Goal: Task Accomplishment & Management: Manage account settings

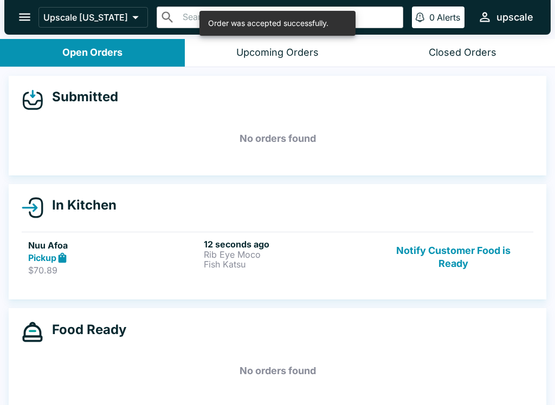
click at [262, 260] on p "Fish Katsu" at bounding box center [289, 265] width 171 height 10
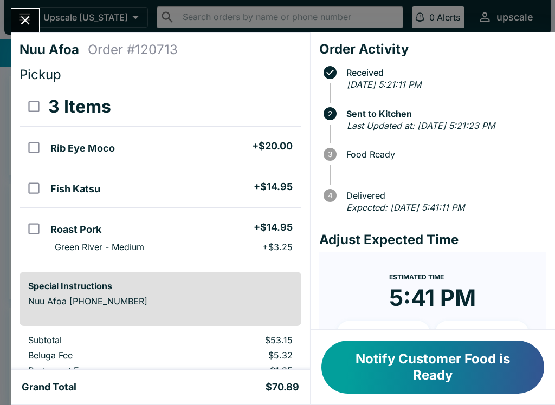
click at [17, 18] on button "Close" at bounding box center [25, 20] width 28 height 23
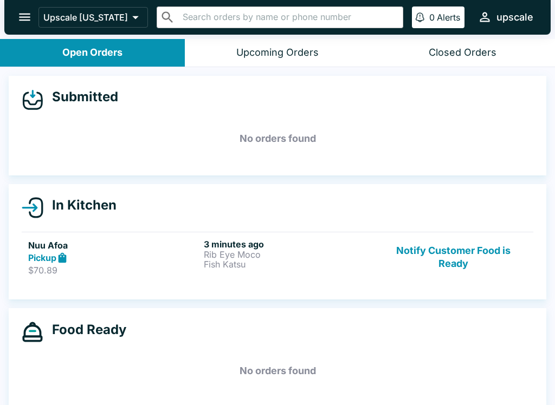
click at [452, 258] on button "Notify Customer Food is Ready" at bounding box center [453, 257] width 147 height 37
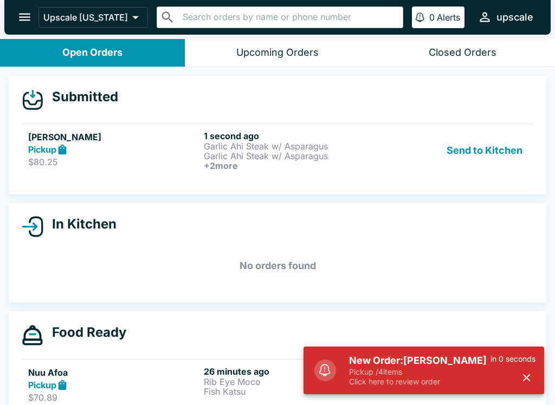
click at [480, 144] on button "Send to Kitchen" at bounding box center [484, 151] width 85 height 40
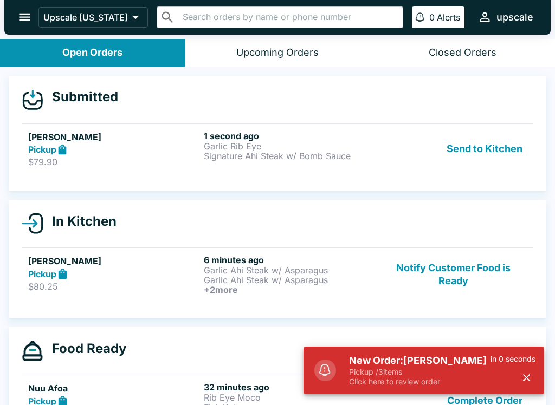
click at [488, 137] on button "Send to Kitchen" at bounding box center [484, 149] width 85 height 37
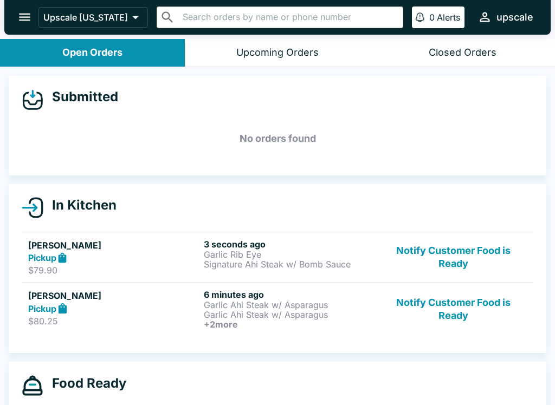
click at [167, 260] on div "Pickup" at bounding box center [113, 258] width 171 height 12
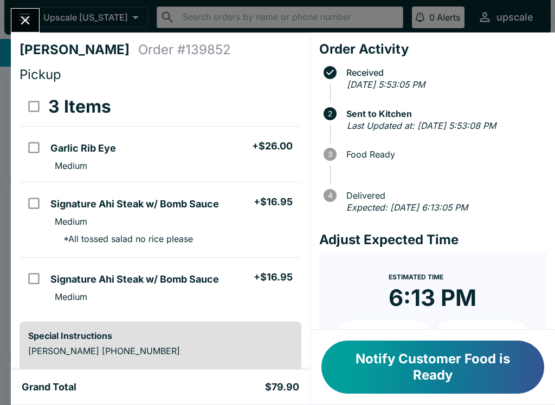
click at [21, 18] on icon "Close" at bounding box center [25, 20] width 15 height 15
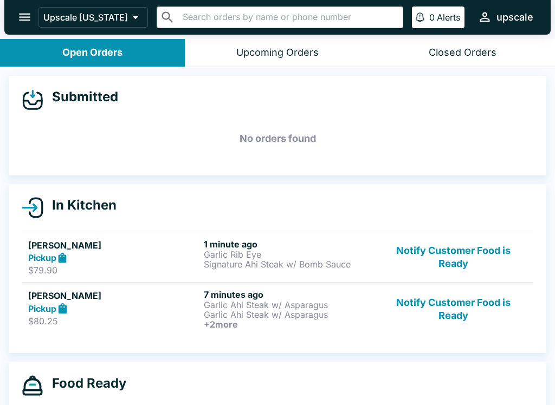
click at [235, 300] on p "Garlic Ahi Steak w/ Asparagus" at bounding box center [289, 305] width 171 height 10
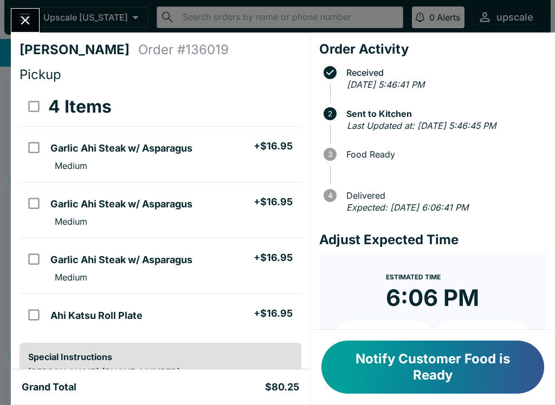
click at [24, 16] on icon "Close" at bounding box center [25, 20] width 15 height 15
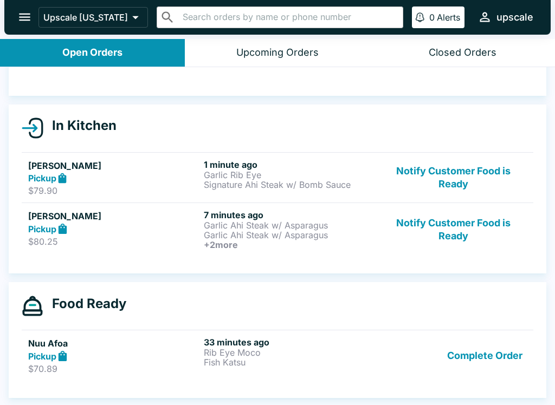
scroll to position [80, 0]
click at [229, 358] on p "Fish Katsu" at bounding box center [289, 363] width 171 height 10
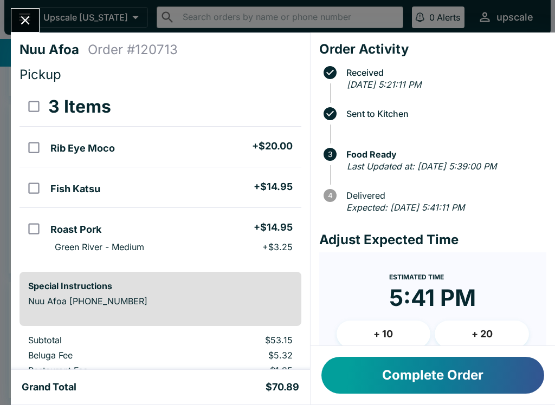
click at [21, 18] on icon "Close" at bounding box center [25, 20] width 15 height 15
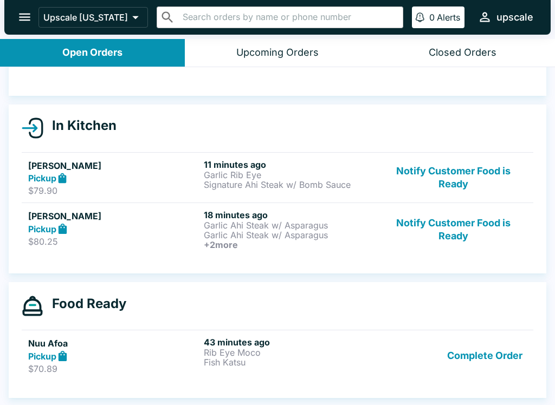
click at [505, 363] on button "Complete Order" at bounding box center [485, 355] width 84 height 37
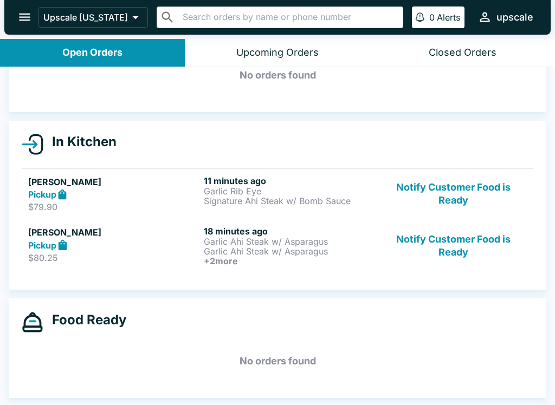
scroll to position [63, 0]
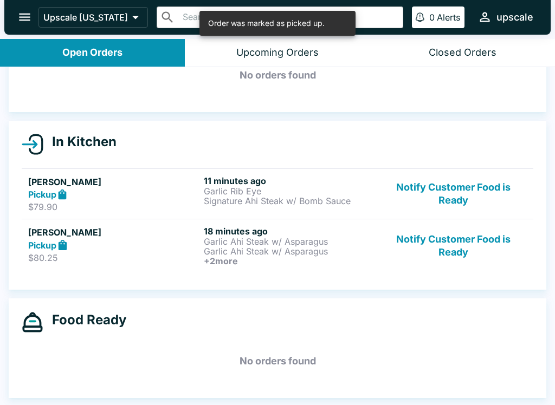
click at [282, 247] on p "Garlic Ahi Steak w/ Asparagus" at bounding box center [289, 252] width 171 height 10
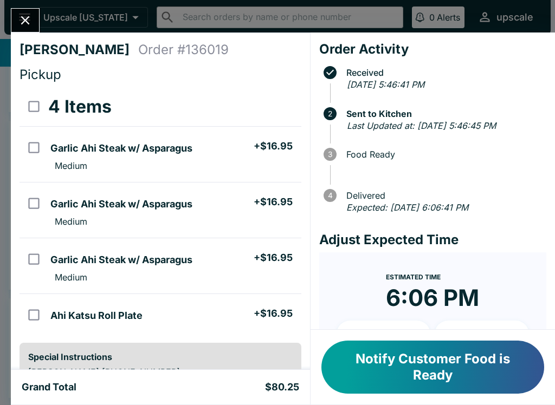
click at [29, 19] on icon "Close" at bounding box center [25, 20] width 15 height 15
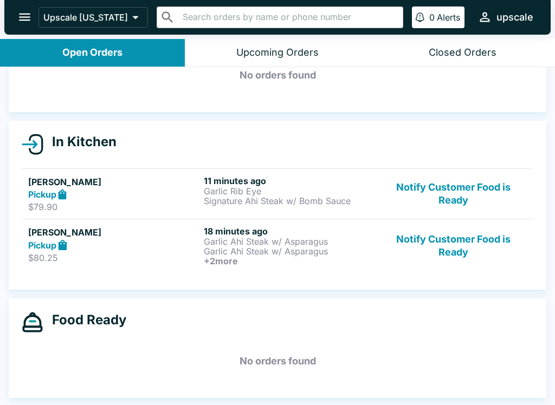
click at [455, 243] on button "Notify Customer Food is Ready" at bounding box center [453, 246] width 147 height 40
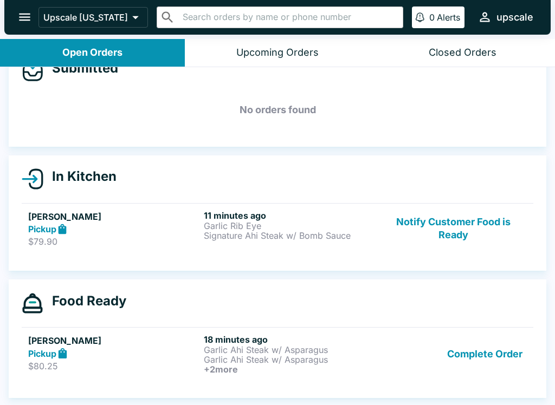
scroll to position [29, 0]
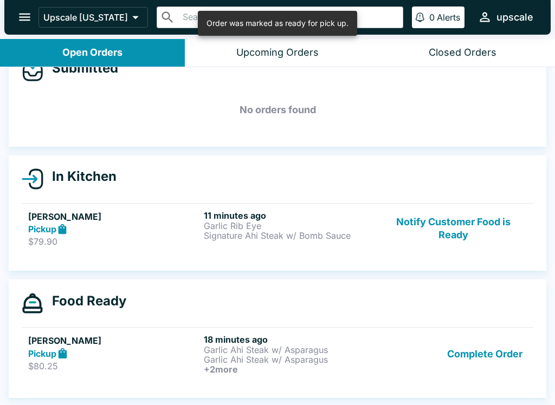
click at [454, 218] on button "Notify Customer Food is Ready" at bounding box center [453, 228] width 147 height 37
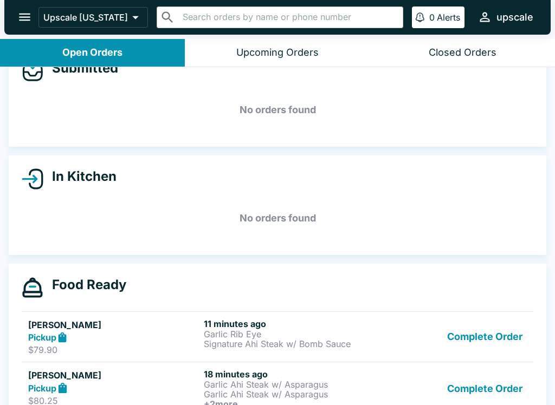
click at [93, 43] on button "Open Orders" at bounding box center [92, 53] width 185 height 28
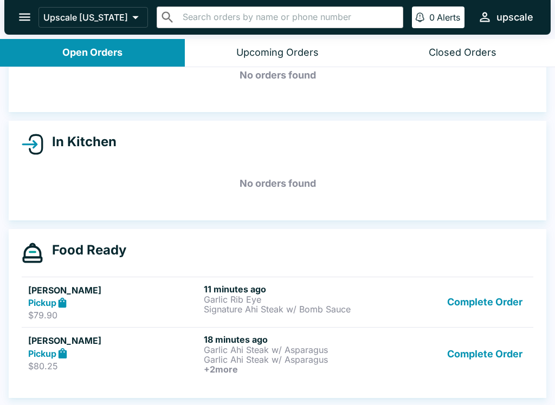
scroll to position [2, 0]
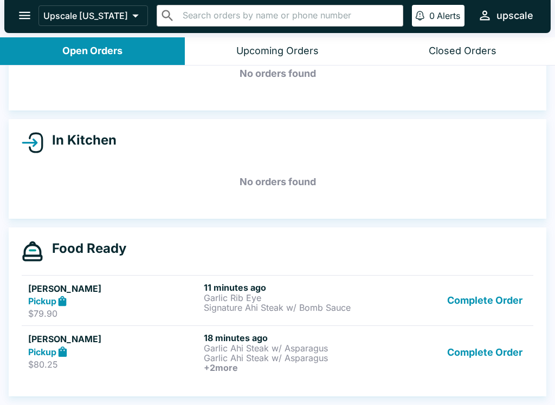
click at [245, 353] on p "Garlic Ahi Steak w/ Asparagus" at bounding box center [289, 358] width 171 height 10
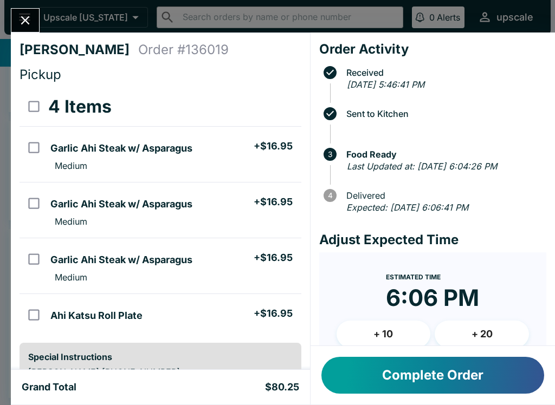
click at [25, 17] on icon "Close" at bounding box center [25, 20] width 15 height 15
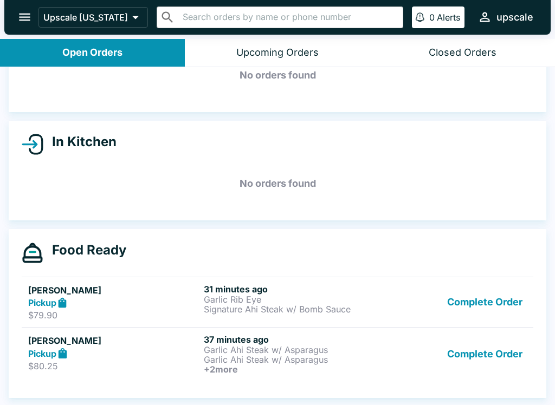
click at [286, 355] on p "Garlic Ahi Steak w/ Asparagus" at bounding box center [289, 360] width 171 height 10
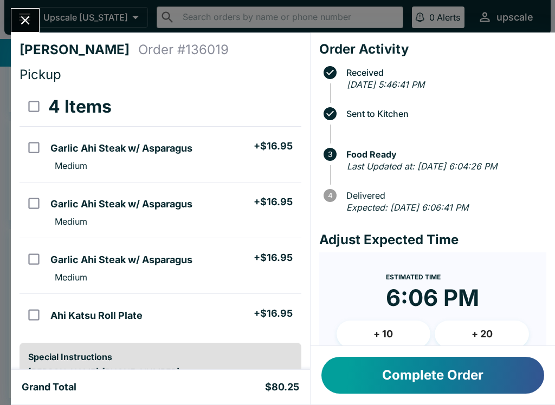
click at [29, 20] on icon "Close" at bounding box center [25, 20] width 15 height 15
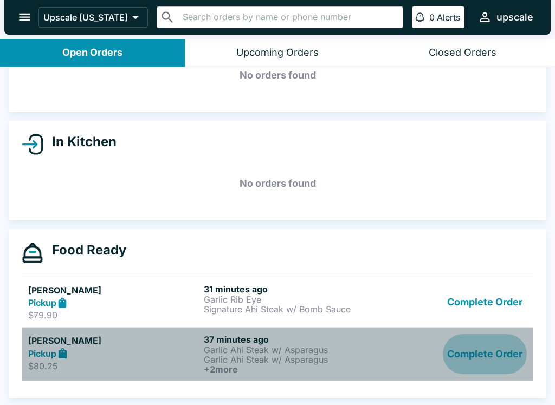
click at [478, 358] on button "Complete Order" at bounding box center [485, 354] width 84 height 40
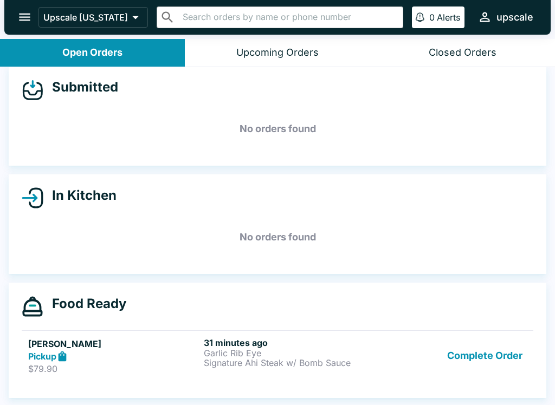
scroll to position [10, 0]
click at [491, 355] on button "Complete Order" at bounding box center [485, 356] width 84 height 37
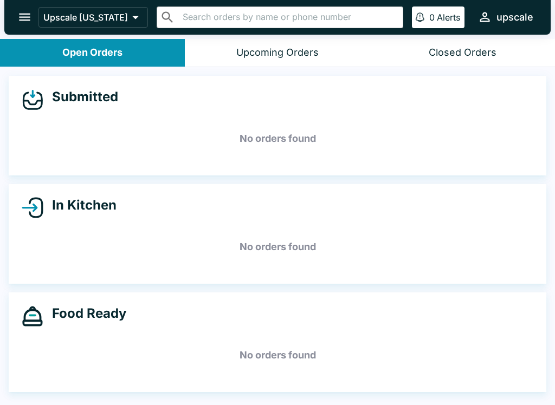
scroll to position [0, 0]
